Goal: Task Accomplishment & Management: Manage account settings

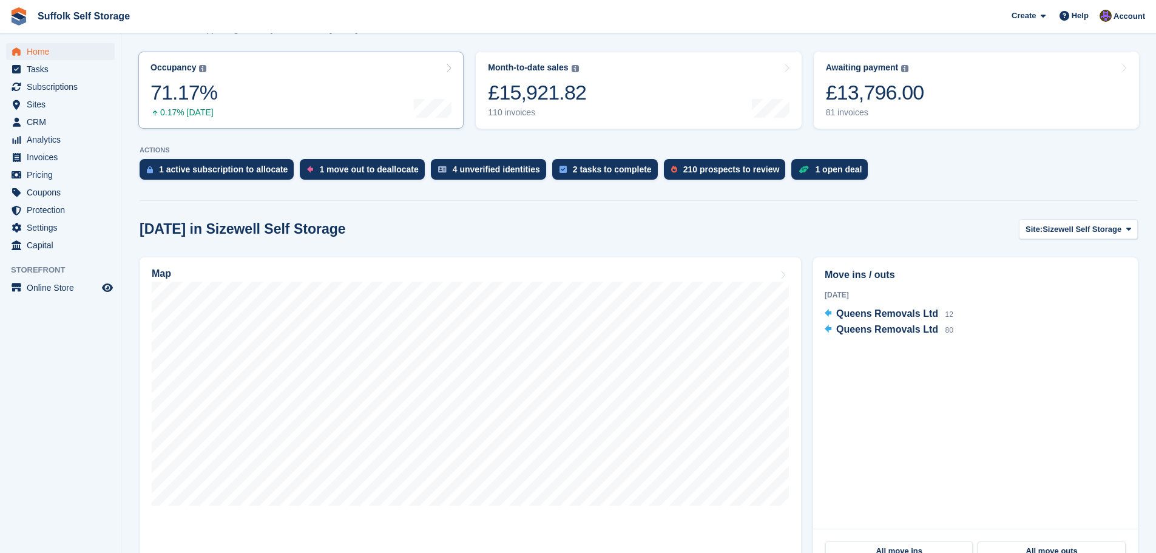
scroll to position [182, 0]
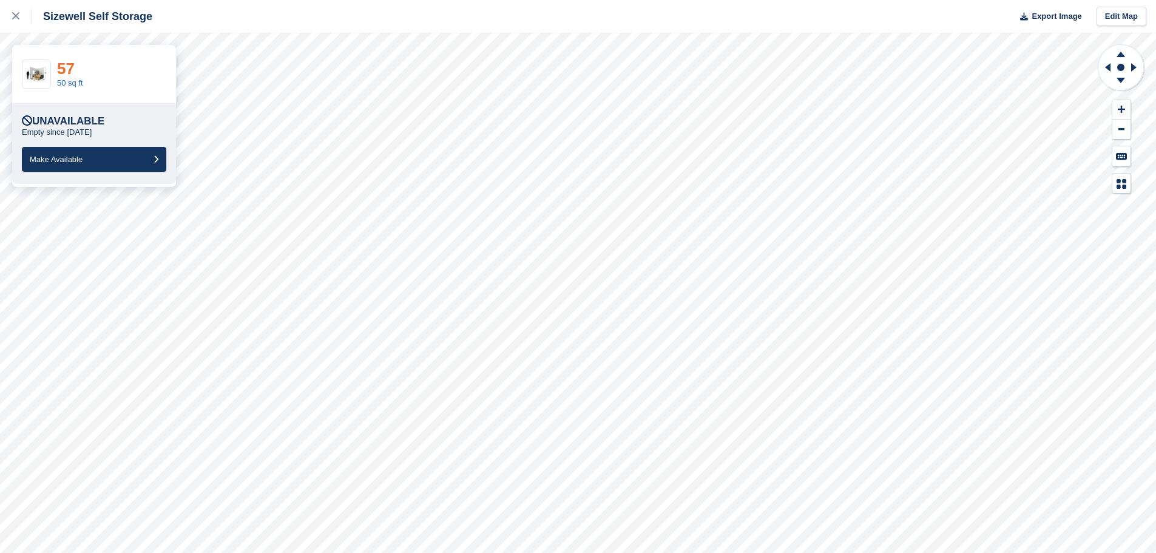
click at [69, 70] on link "57" at bounding box center [66, 68] width 18 height 18
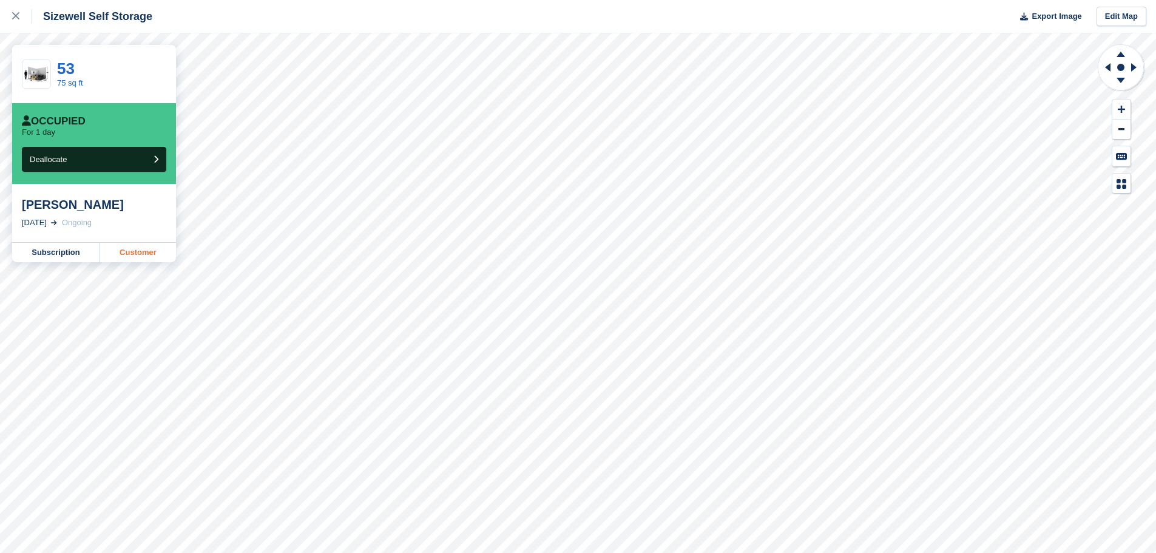
click at [129, 257] on link "Customer" at bounding box center [138, 252] width 76 height 19
click at [13, 20] on div at bounding box center [22, 16] width 20 height 15
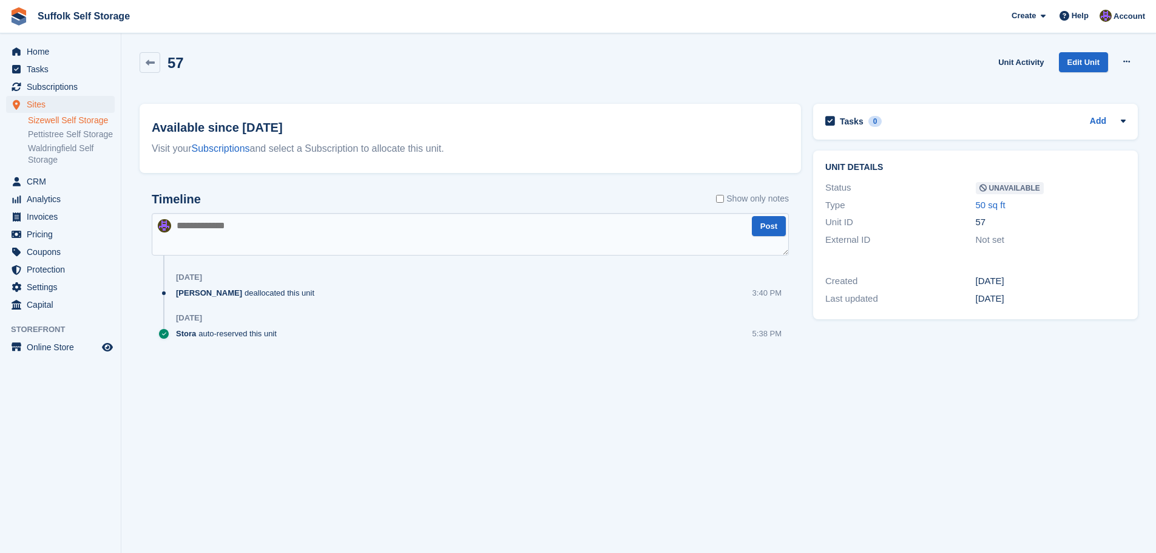
click at [328, 226] on textarea at bounding box center [470, 234] width 637 height 42
type textarea "**********"
click at [772, 228] on button "Post" at bounding box center [769, 226] width 34 height 20
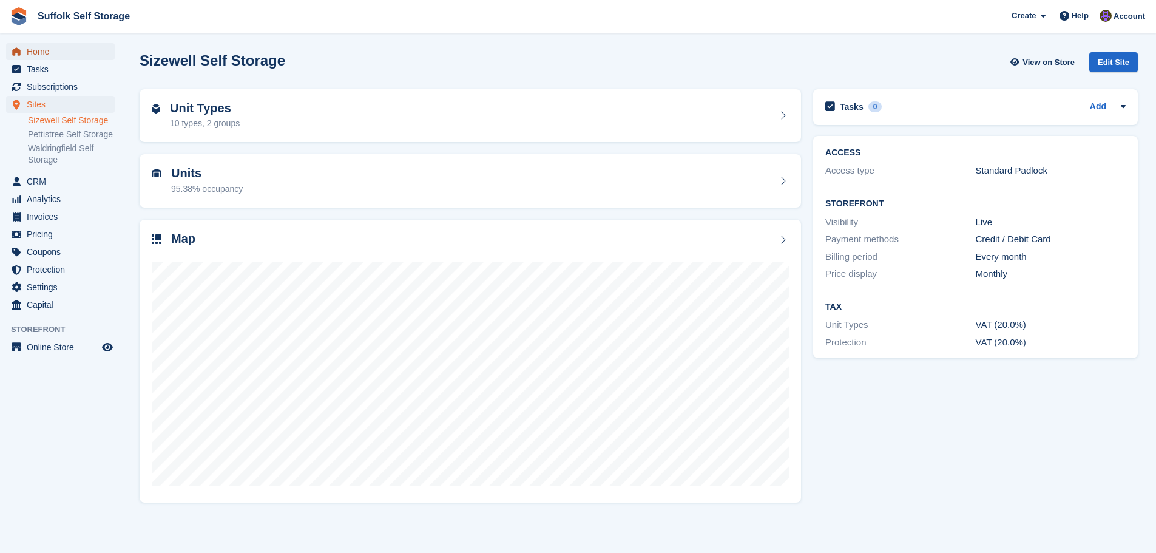
click at [44, 49] on span "Home" at bounding box center [63, 51] width 73 height 17
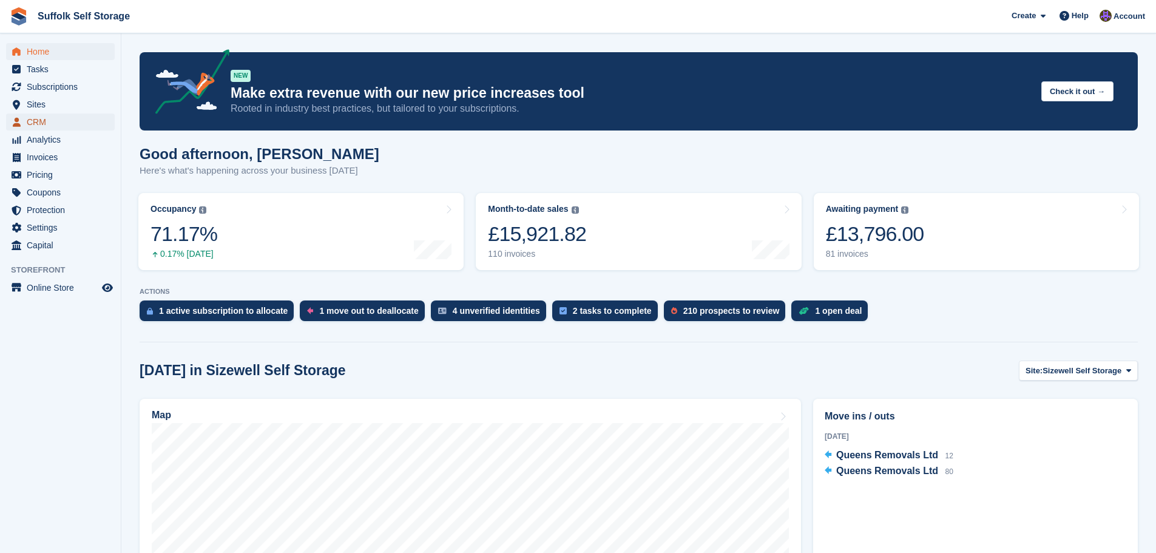
click at [49, 125] on span "CRM" at bounding box center [63, 121] width 73 height 17
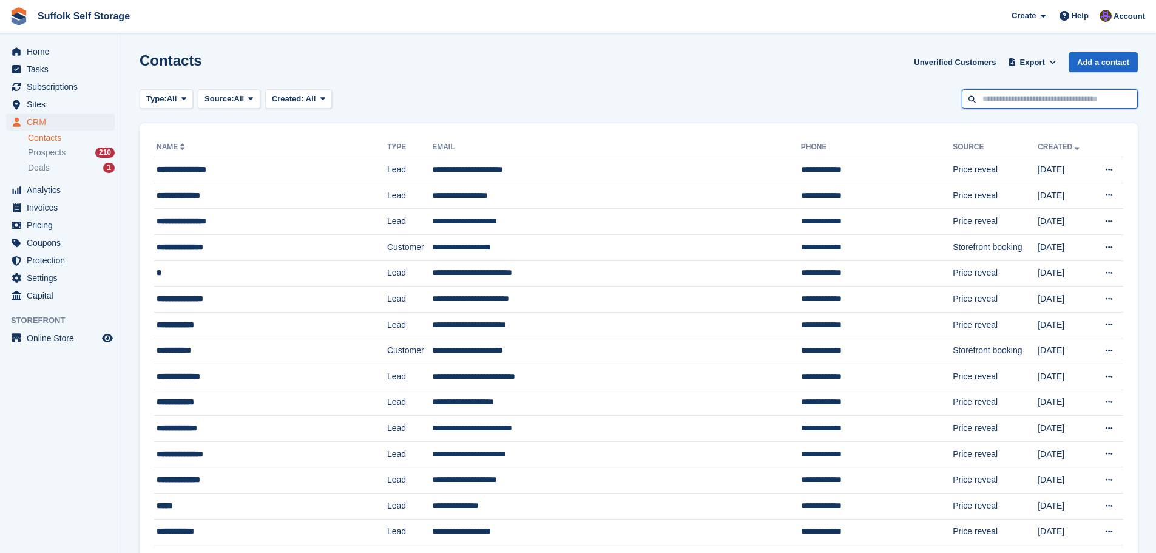
click at [1023, 96] on input "text" at bounding box center [1050, 99] width 176 height 20
type input "****"
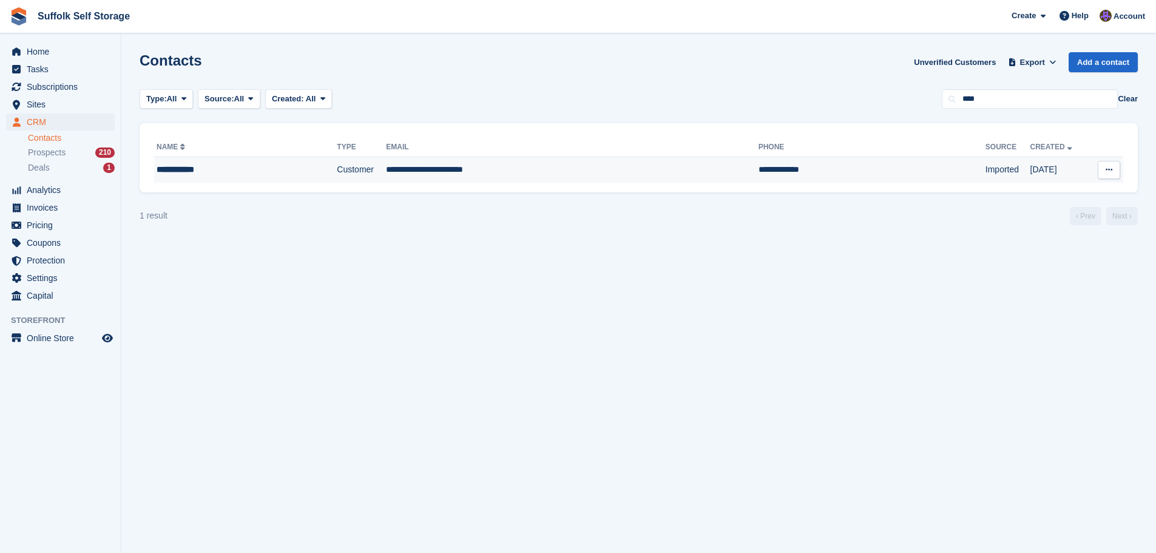
click at [665, 172] on td "**********" at bounding box center [572, 169] width 372 height 25
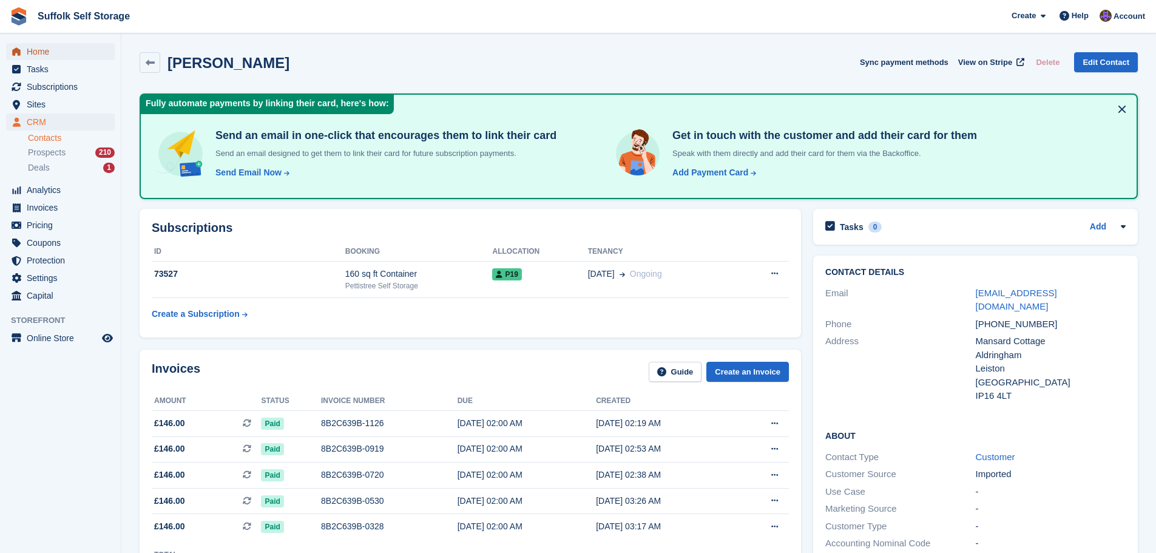
click at [53, 51] on span "Home" at bounding box center [63, 51] width 73 height 17
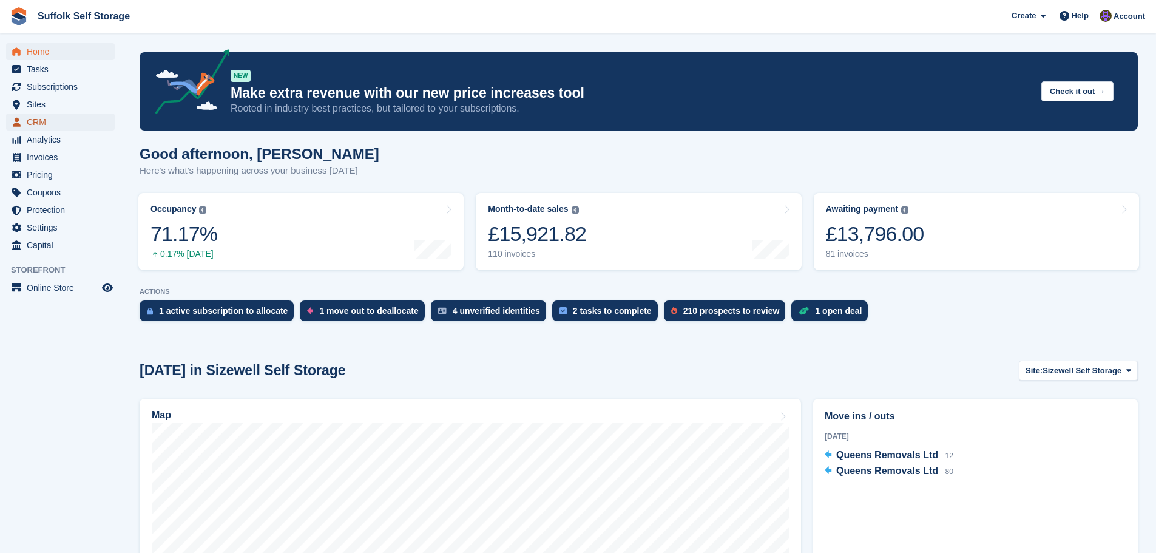
click at [44, 123] on span "CRM" at bounding box center [63, 121] width 73 height 17
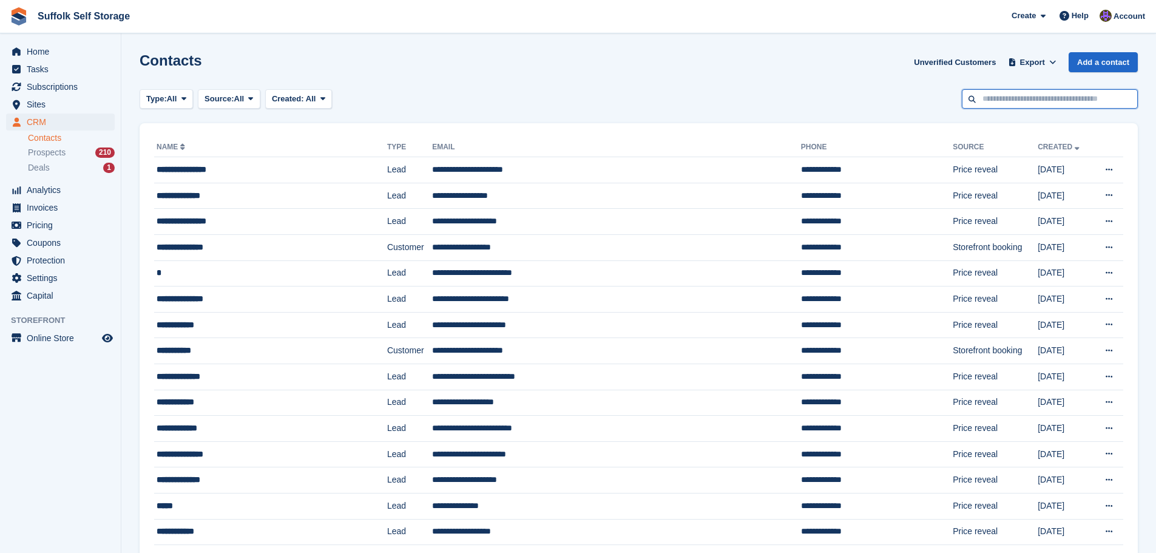
click at [1066, 96] on input "text" at bounding box center [1050, 99] width 176 height 20
type input "*****"
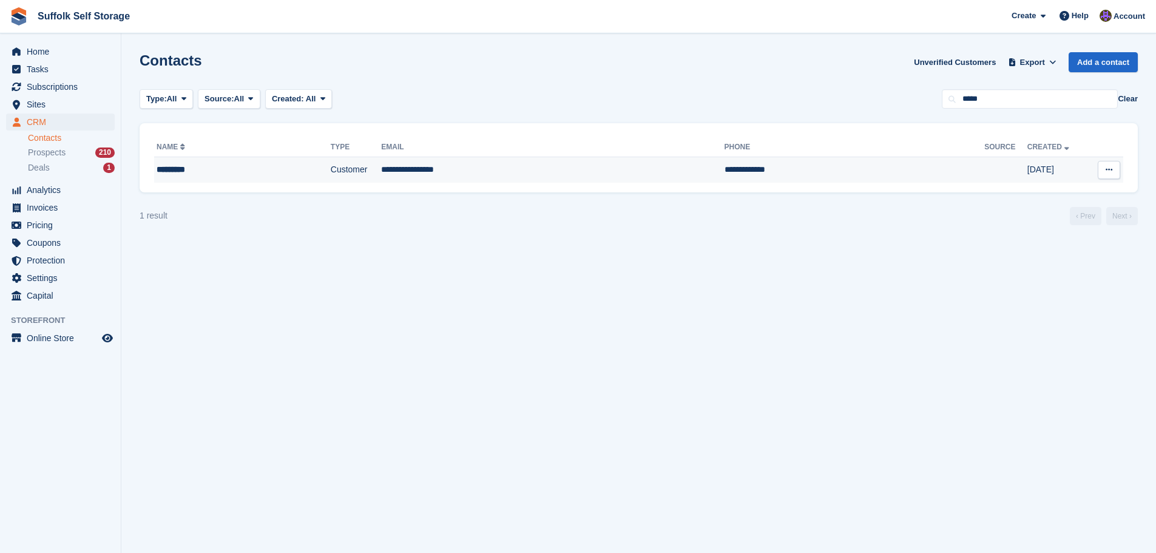
click at [803, 164] on td "**********" at bounding box center [854, 169] width 260 height 25
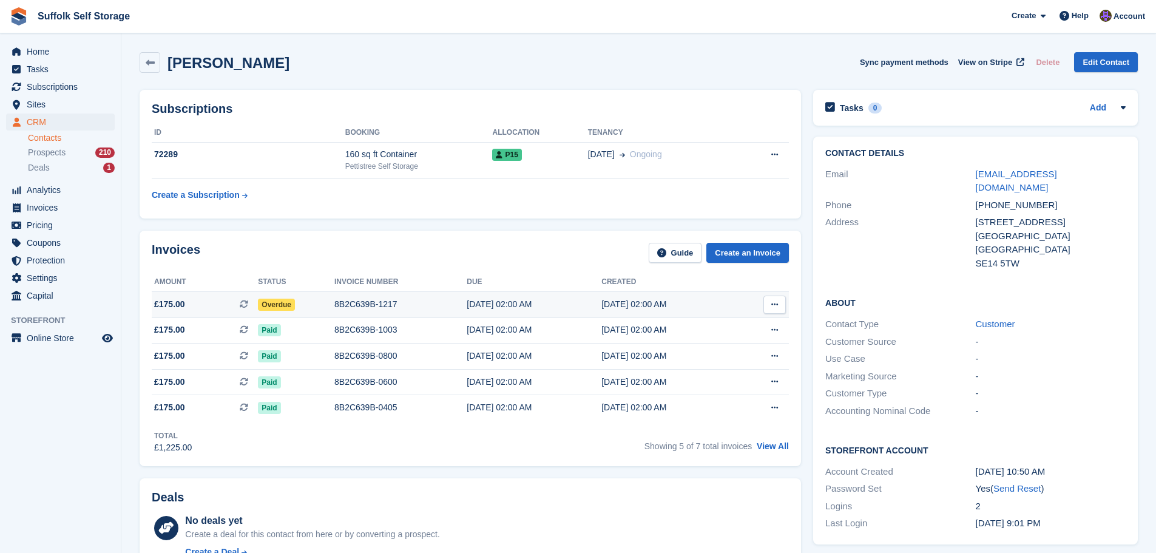
click at [274, 303] on span "Overdue" at bounding box center [276, 304] width 37 height 12
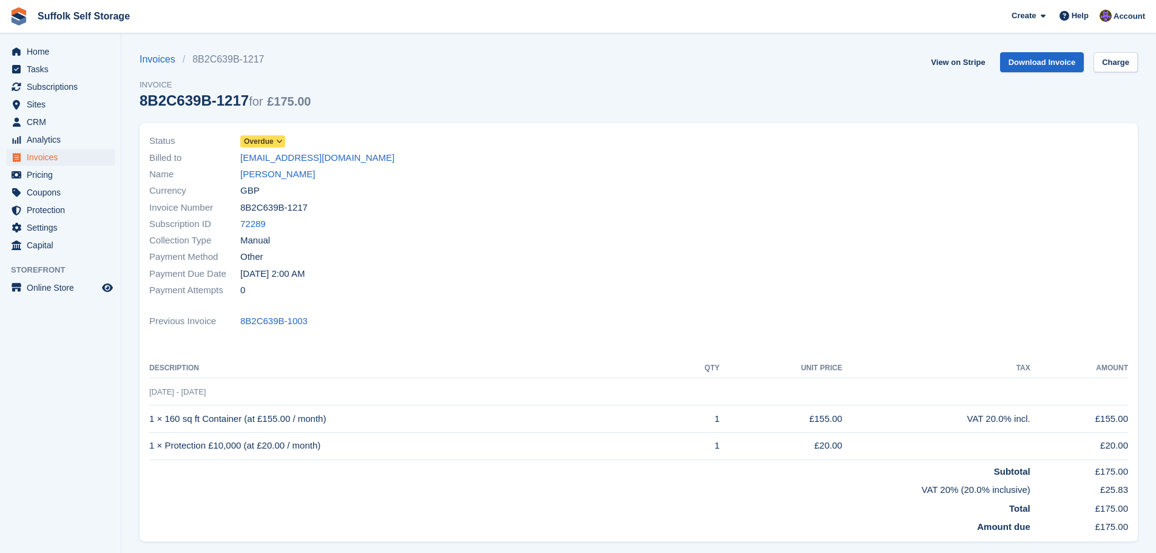
click at [270, 142] on span "Overdue" at bounding box center [259, 141] width 30 height 11
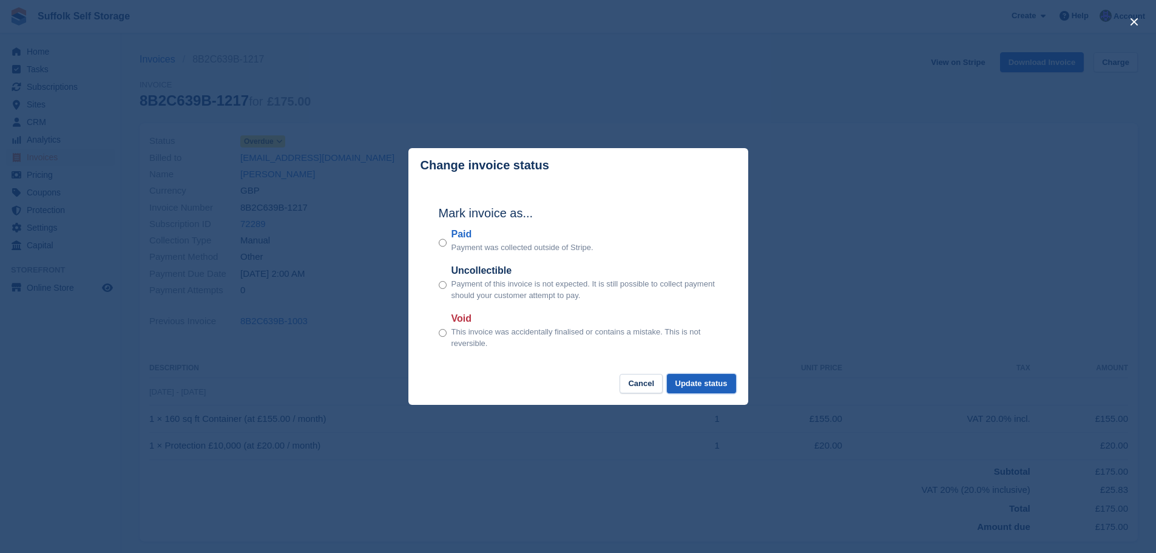
click at [695, 383] on button "Update status" at bounding box center [701, 384] width 69 height 20
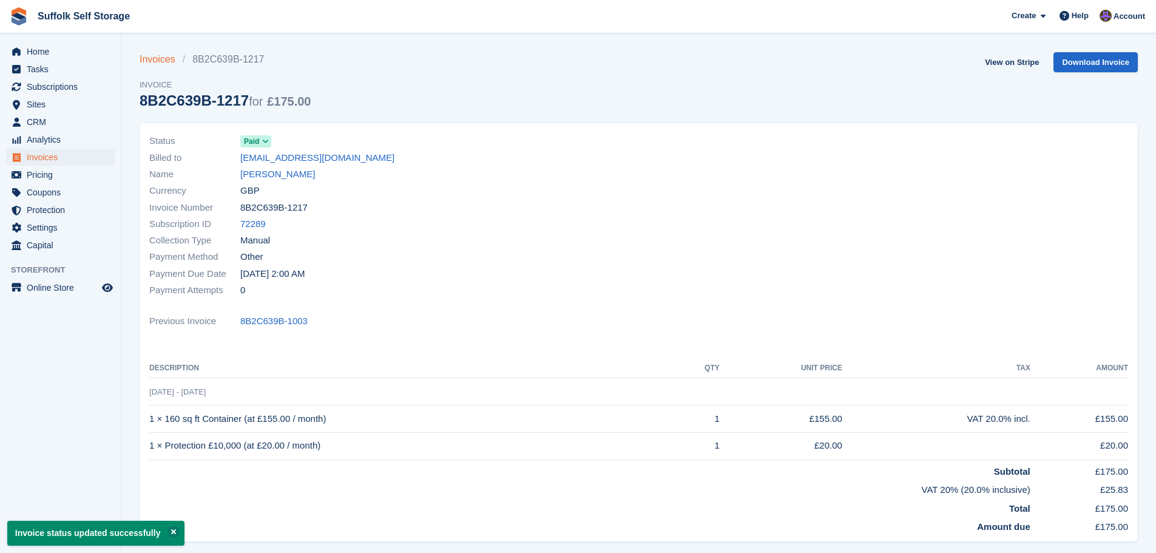
click at [153, 62] on link "Invoices" at bounding box center [161, 59] width 43 height 15
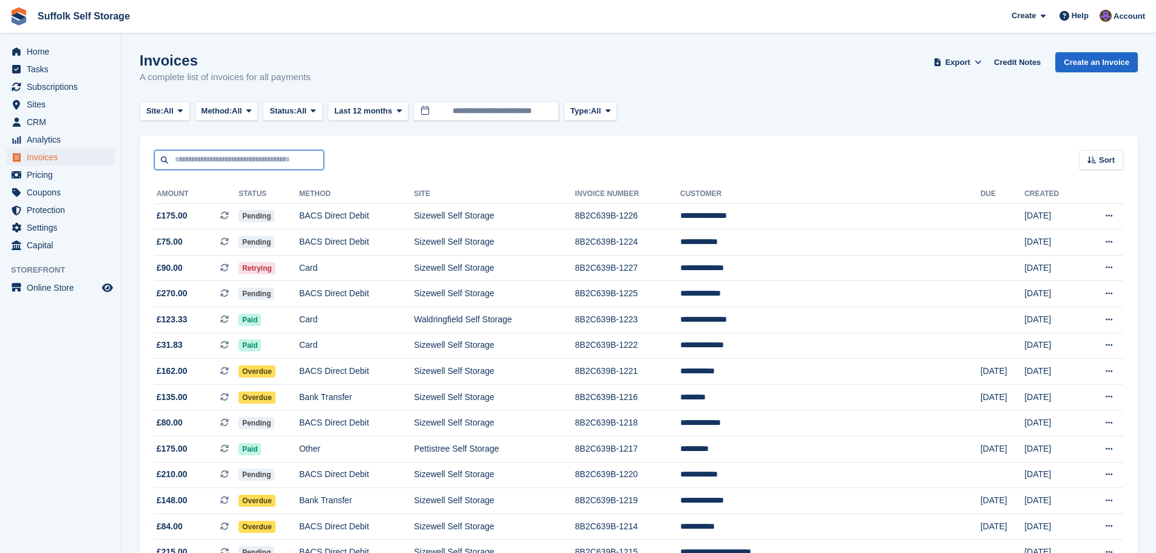
click at [261, 158] on input "text" at bounding box center [239, 160] width 170 height 20
type input "****"
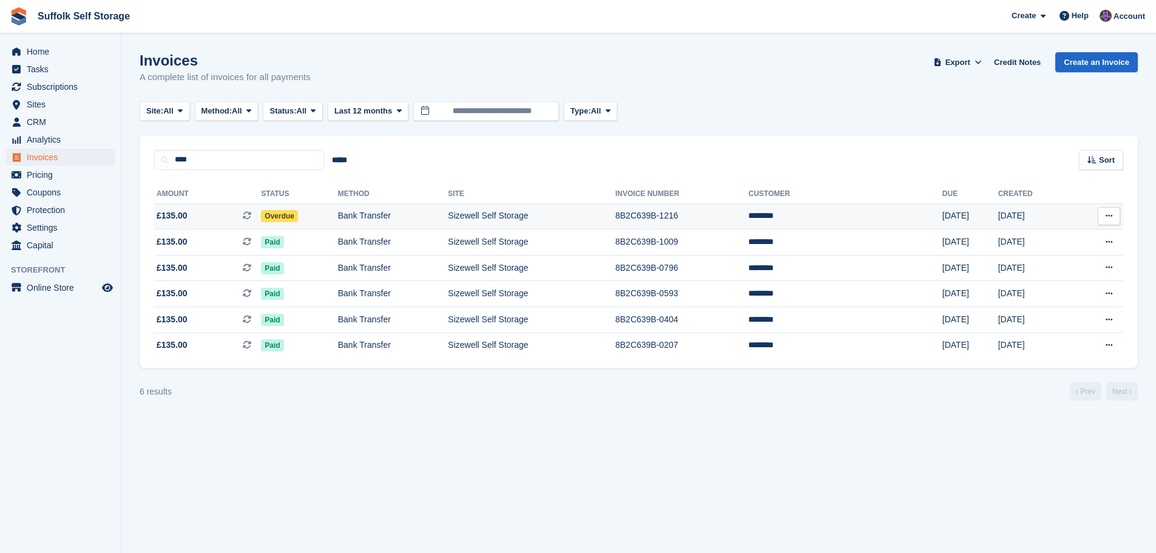
click at [294, 217] on span "Overdue" at bounding box center [279, 216] width 37 height 12
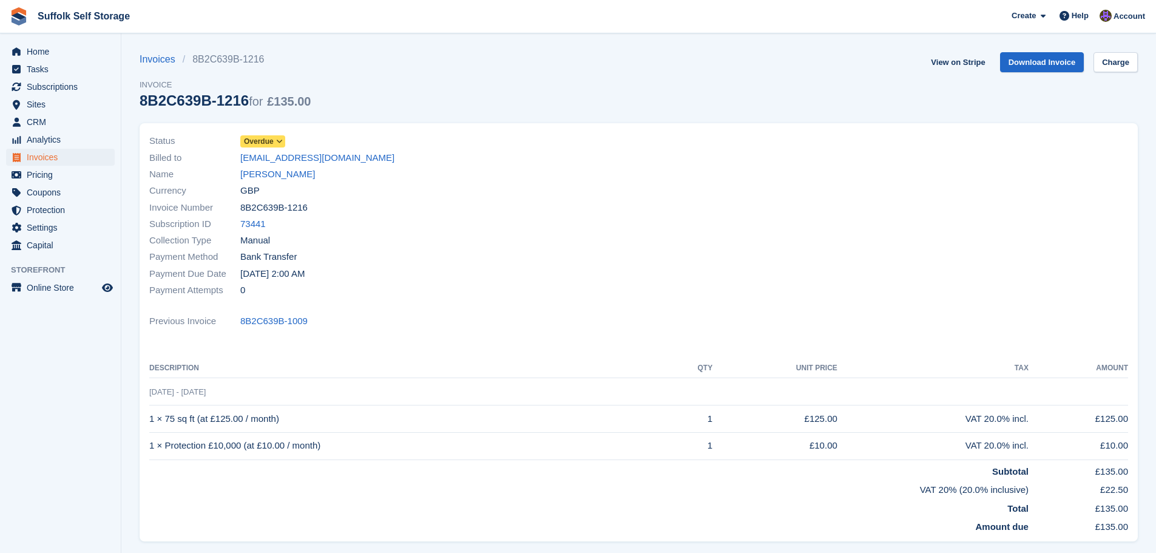
click at [259, 141] on span "Overdue" at bounding box center [259, 141] width 30 height 11
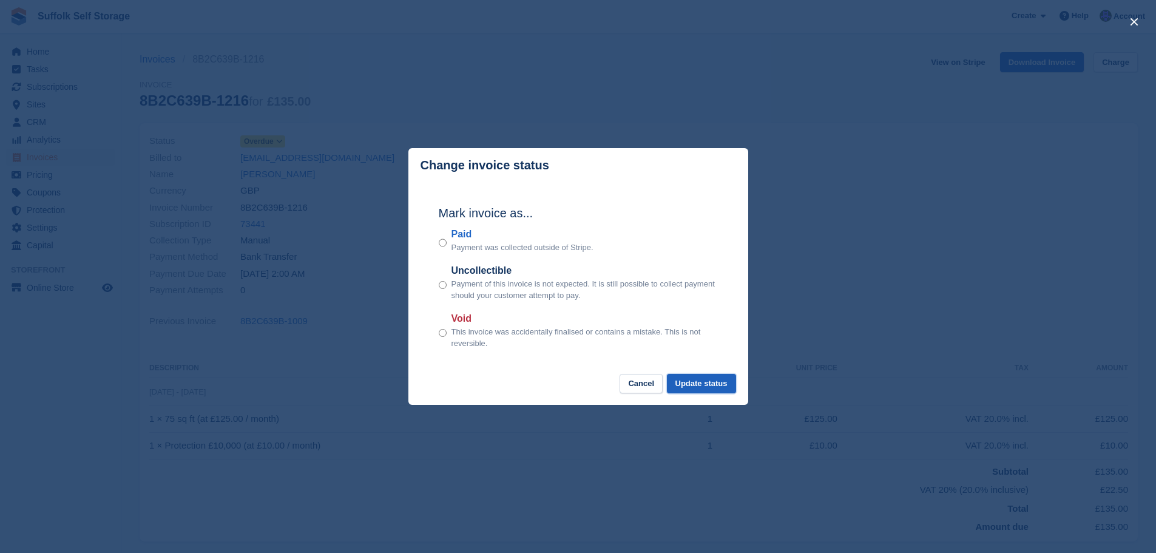
click at [693, 379] on button "Update status" at bounding box center [701, 384] width 69 height 20
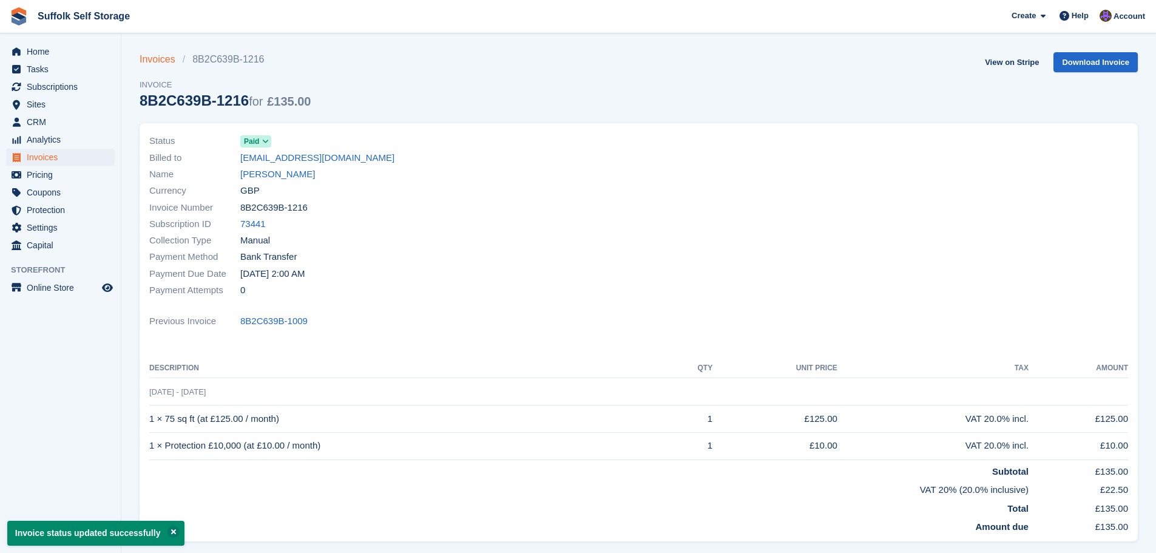
click at [156, 59] on link "Invoices" at bounding box center [161, 59] width 43 height 15
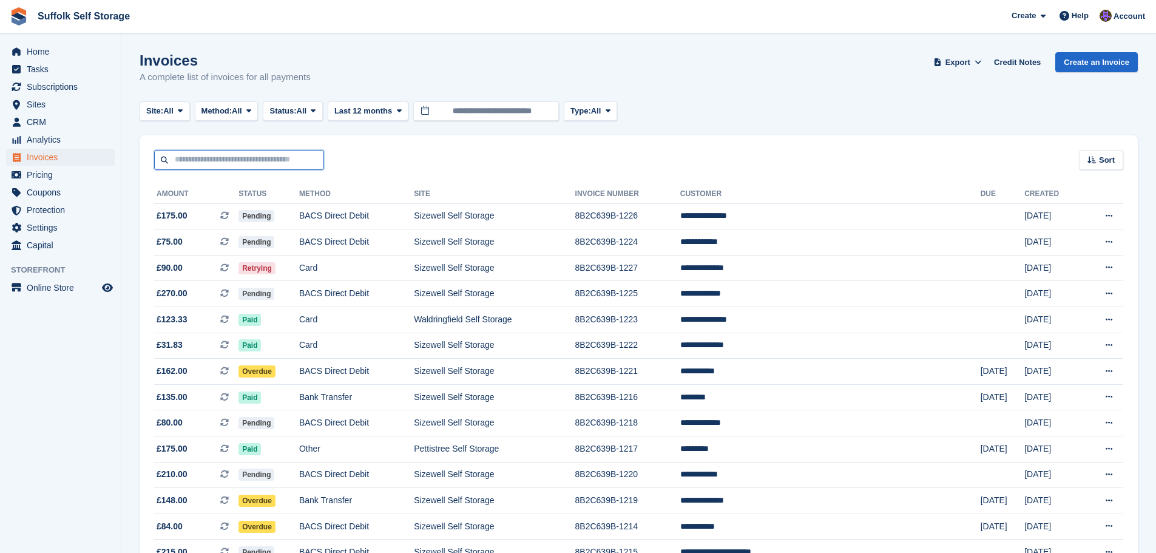
click at [282, 155] on input "text" at bounding box center [239, 160] width 170 height 20
type input "****"
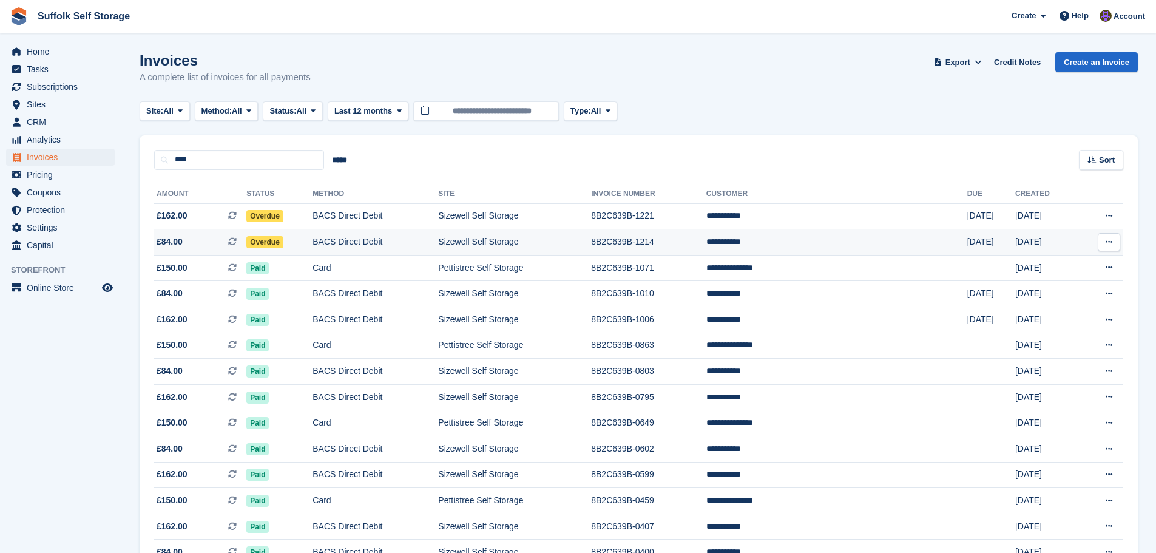
click at [283, 246] on span "Overdue" at bounding box center [264, 242] width 37 height 12
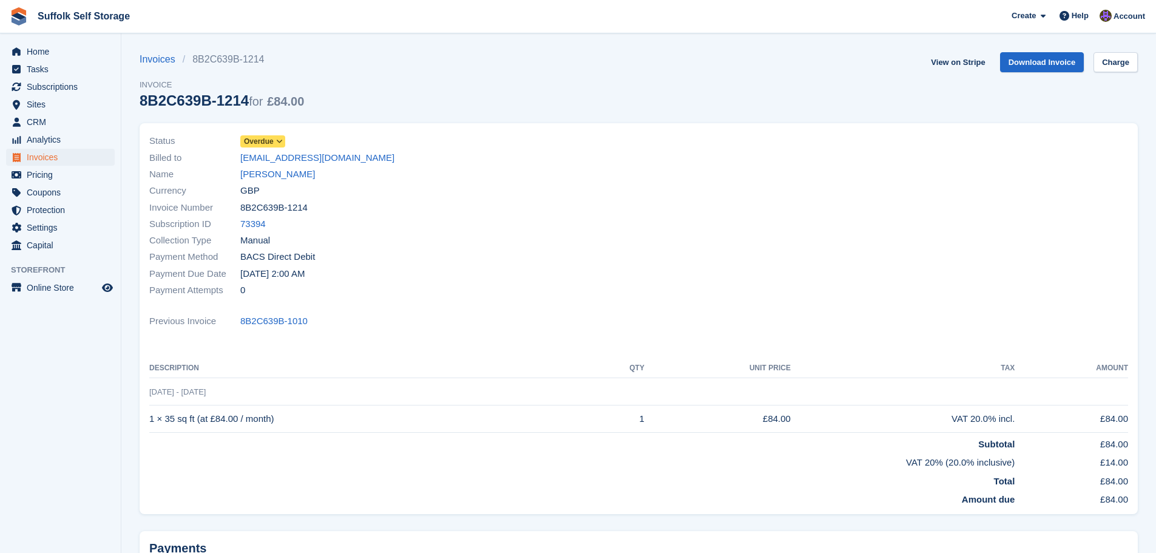
click at [256, 140] on span "Overdue" at bounding box center [259, 141] width 30 height 11
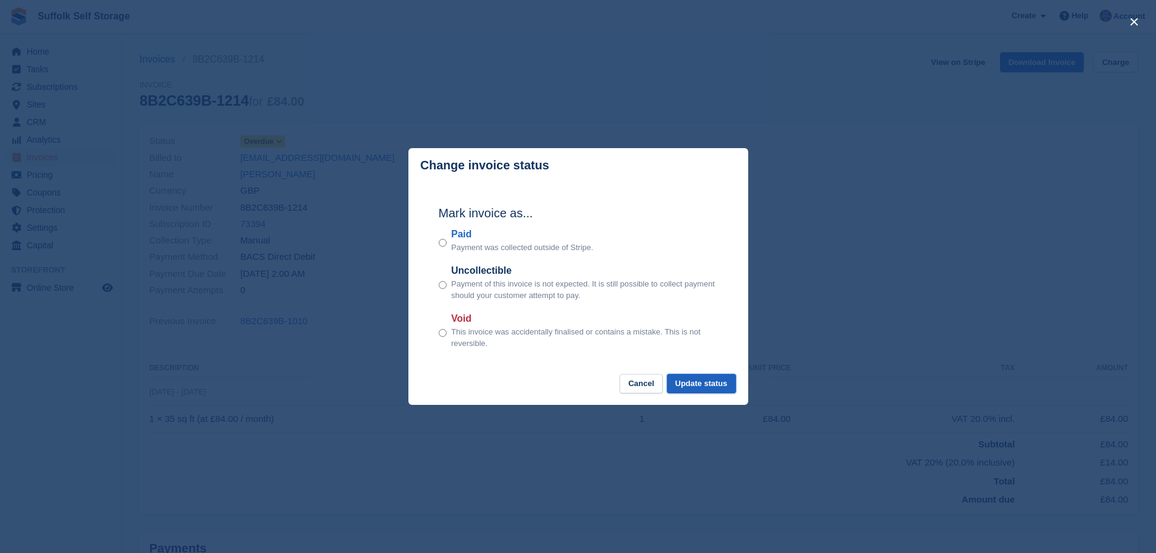
click at [701, 382] on button "Update status" at bounding box center [701, 384] width 69 height 20
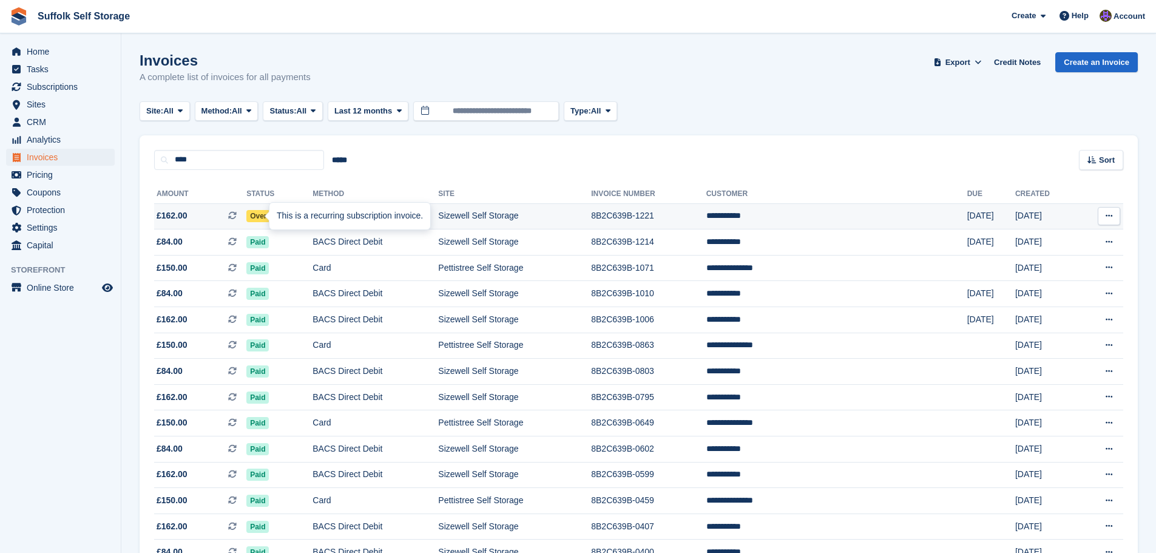
click at [294, 215] on div "This is a recurring subscription invoice." at bounding box center [349, 216] width 161 height 27
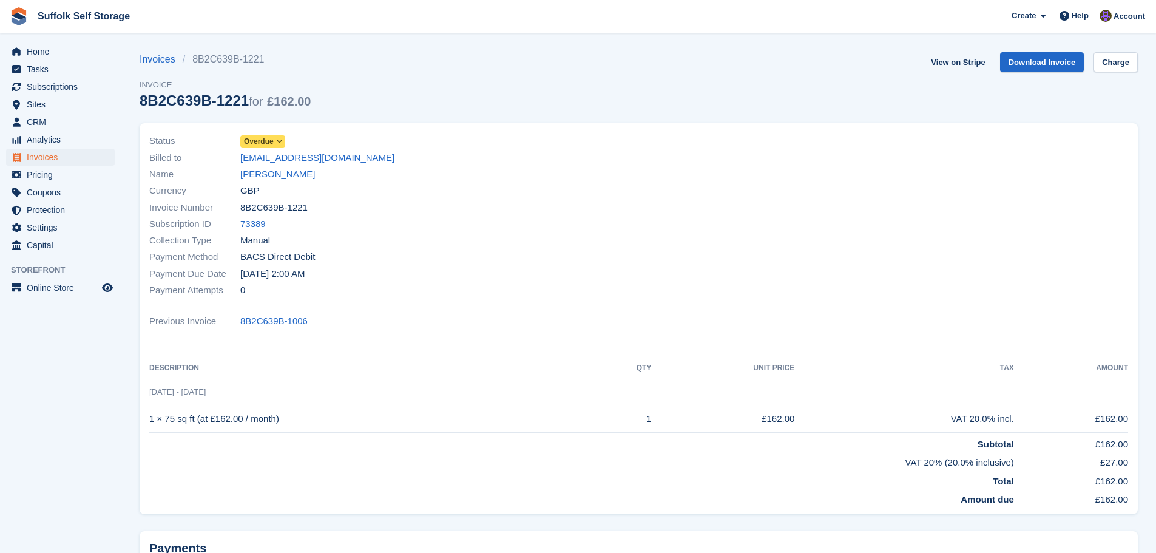
click at [266, 141] on span "Overdue" at bounding box center [259, 141] width 30 height 11
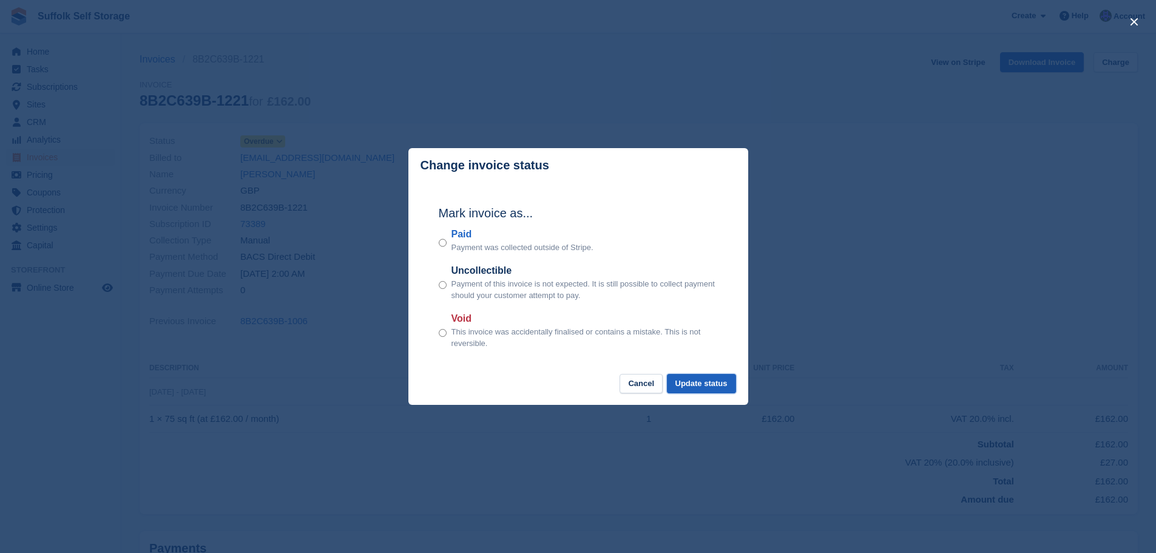
click at [703, 380] on button "Update status" at bounding box center [701, 384] width 69 height 20
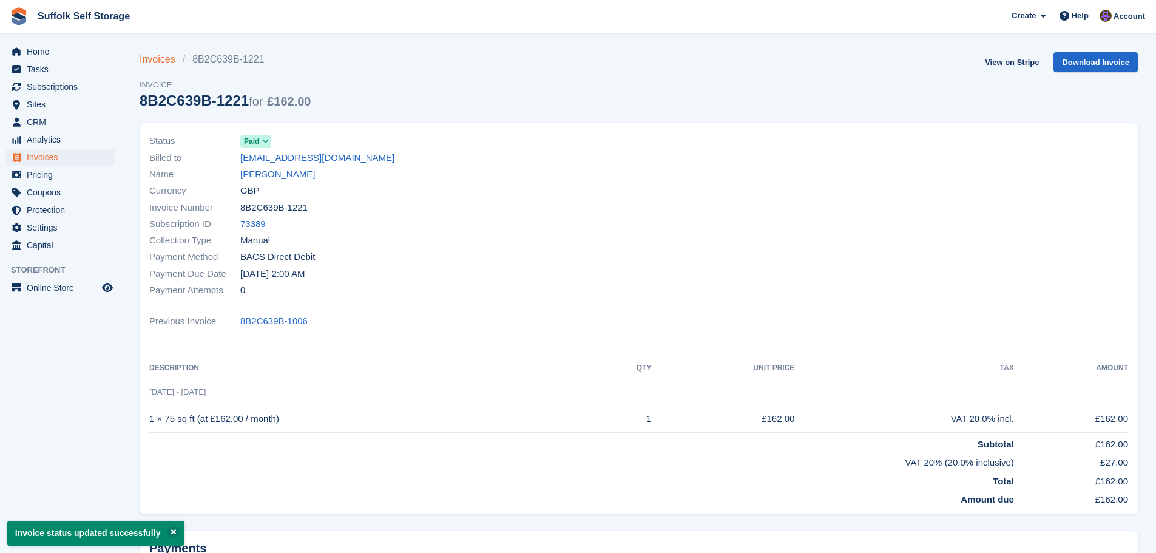
click at [165, 54] on link "Invoices" at bounding box center [161, 59] width 43 height 15
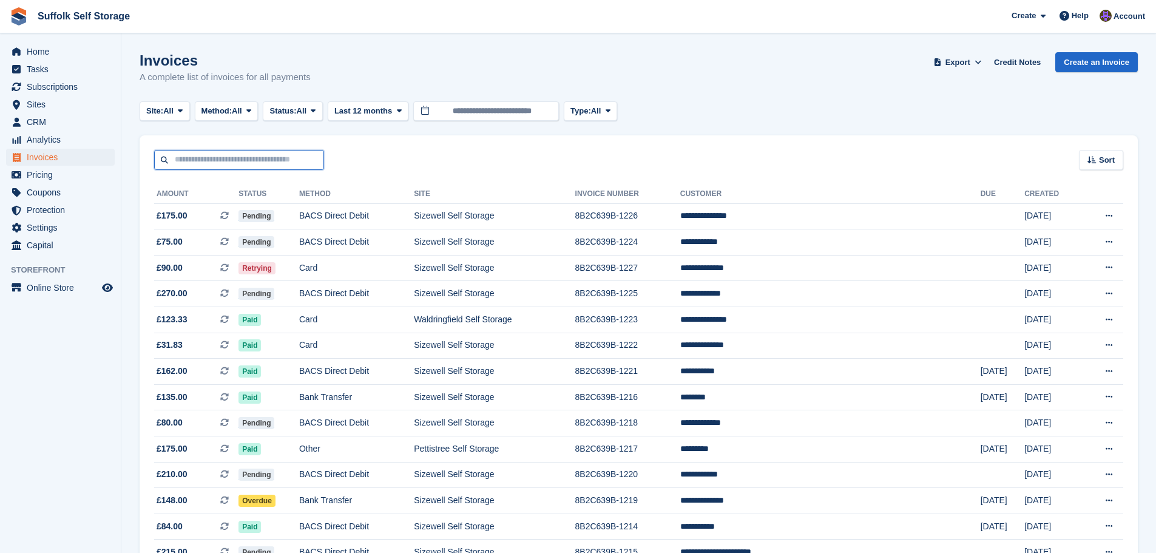
click at [276, 155] on input "text" at bounding box center [239, 160] width 170 height 20
type input "****"
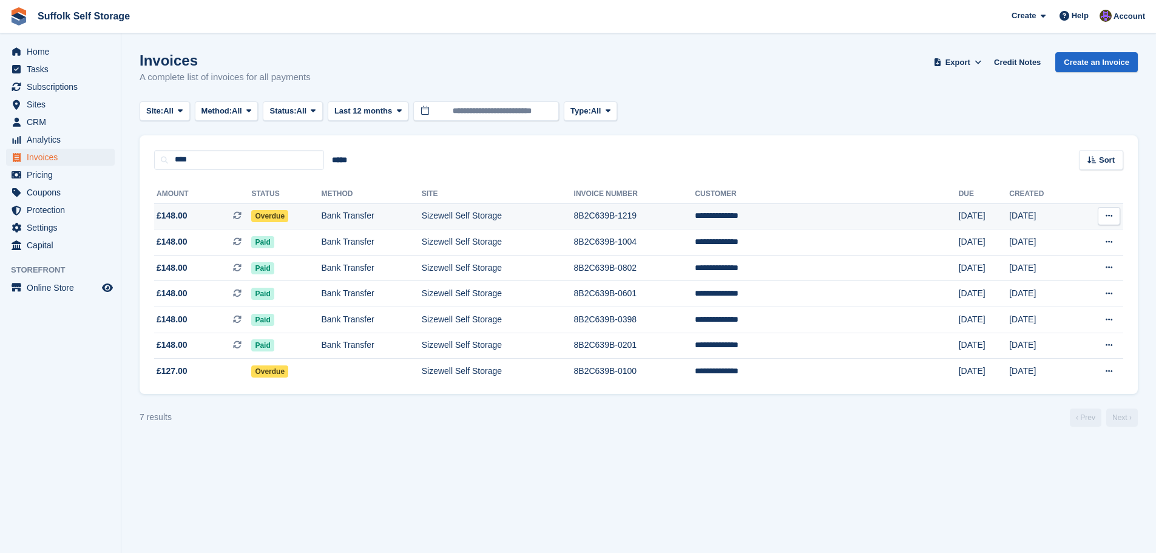
click at [288, 220] on span "Overdue" at bounding box center [269, 216] width 37 height 12
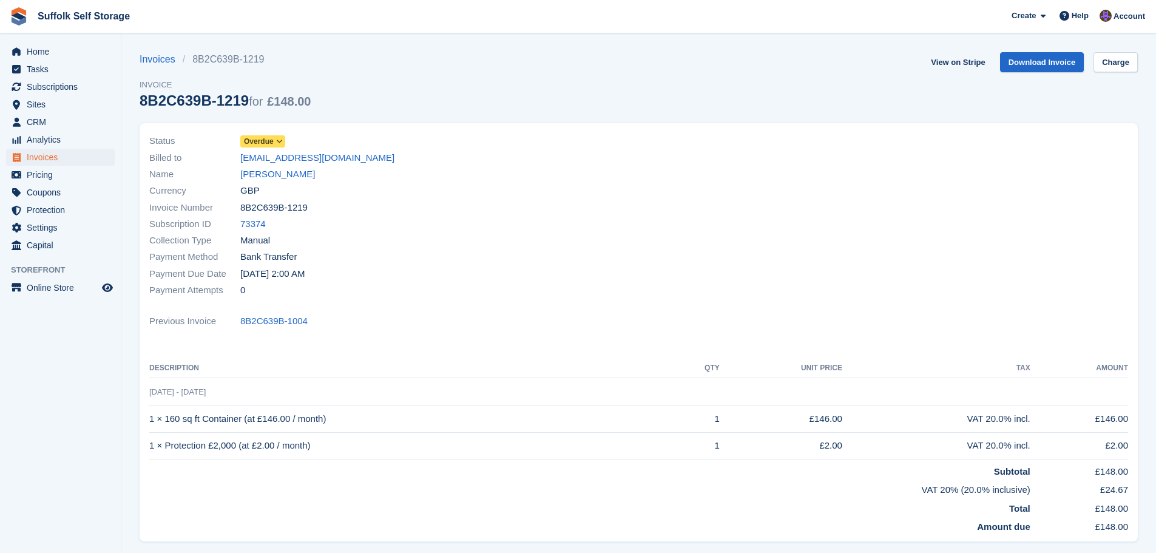
click at [278, 138] on icon at bounding box center [279, 141] width 7 height 7
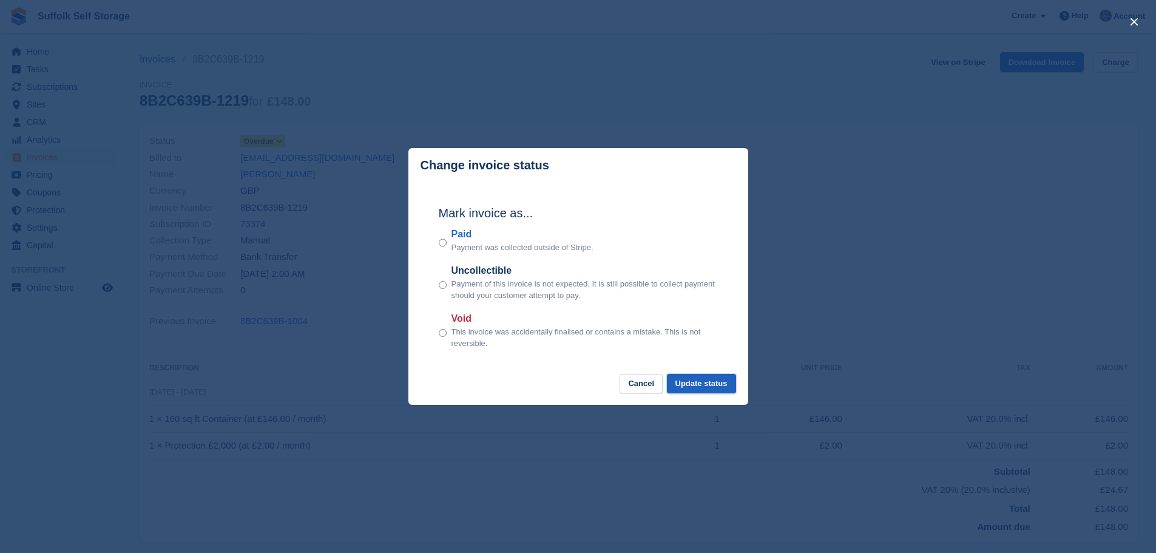
click at [726, 386] on button "Update status" at bounding box center [701, 384] width 69 height 20
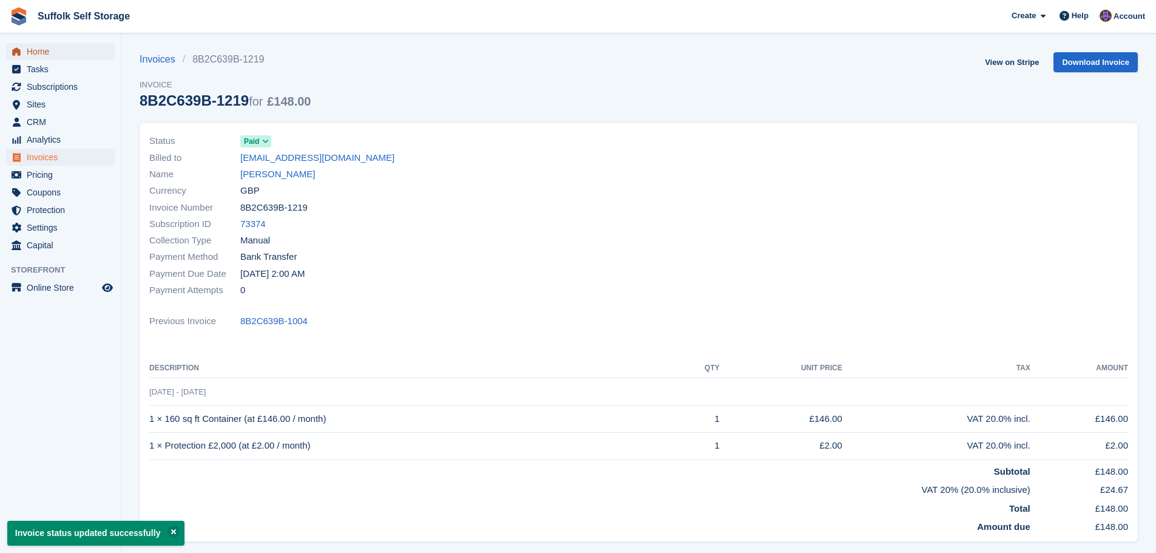
click at [58, 52] on span "Home" at bounding box center [63, 51] width 73 height 17
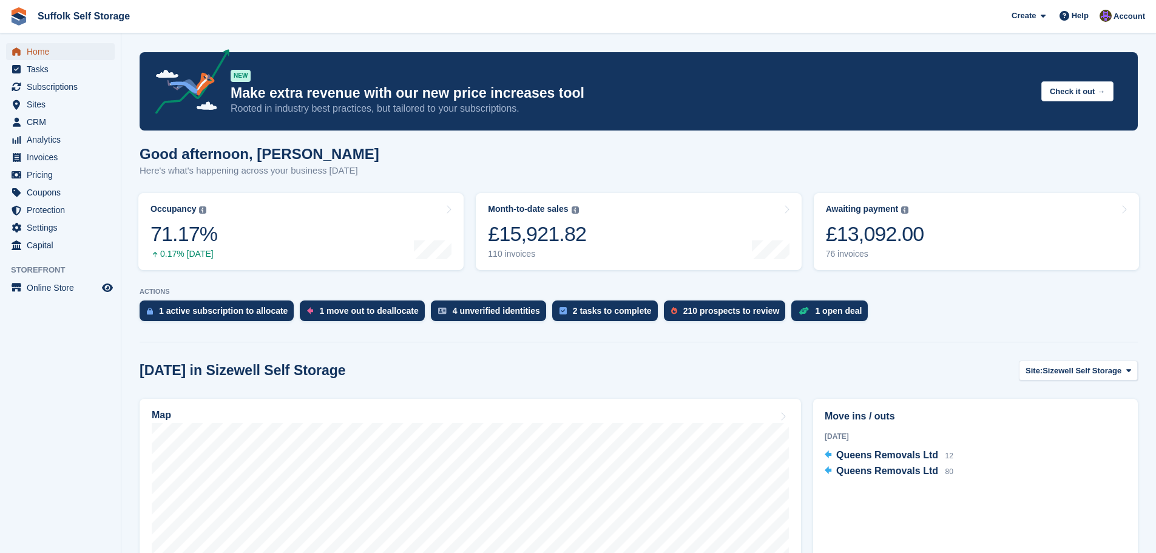
click at [51, 48] on span "Home" at bounding box center [63, 51] width 73 height 17
